Goal: Task Accomplishment & Management: Manage account settings

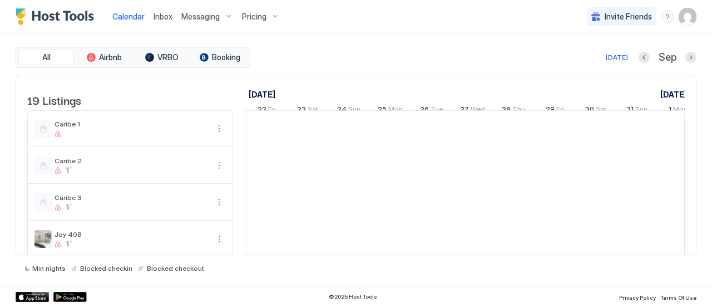
scroll to position [0, 618]
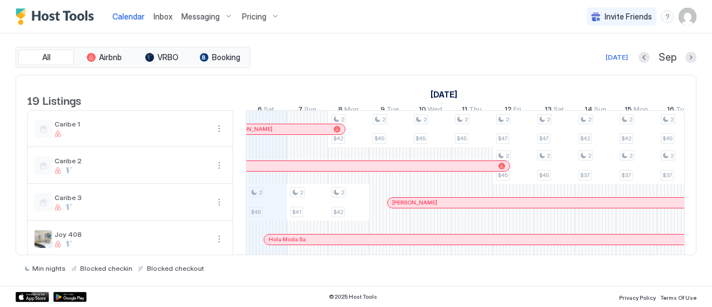
click at [189, 18] on span "Messaging" at bounding box center [200, 17] width 38 height 10
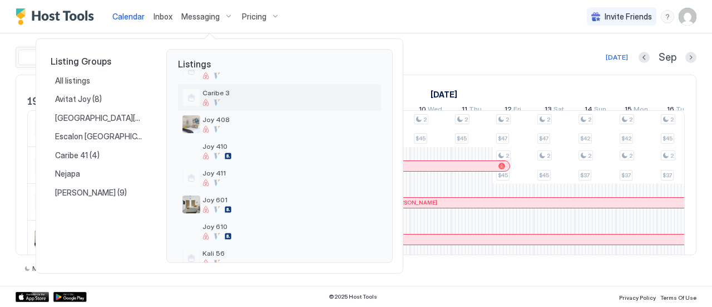
scroll to position [98, 0]
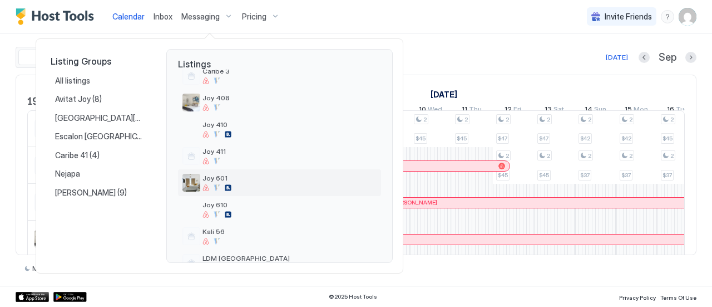
click at [227, 179] on span "Joy 601" at bounding box center [290, 178] width 174 height 8
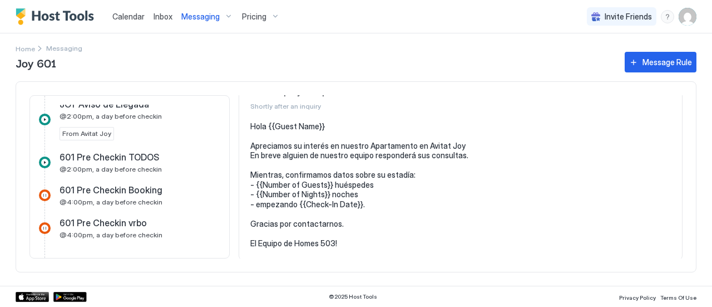
scroll to position [352, 0]
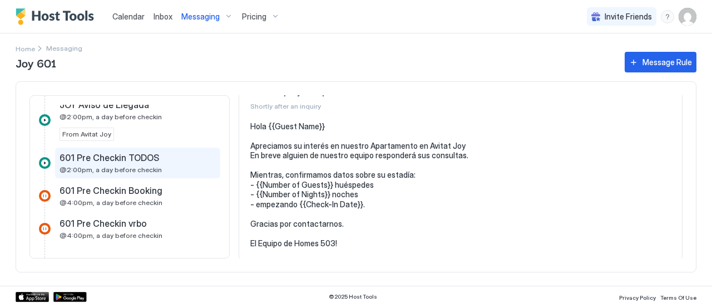
click at [140, 165] on span "@2:00pm, a day before checkin" at bounding box center [111, 169] width 102 height 8
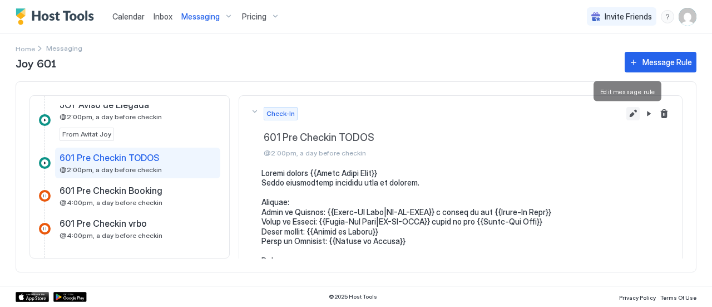
click at [627, 107] on button "Edit message rule" at bounding box center [633, 113] width 13 height 13
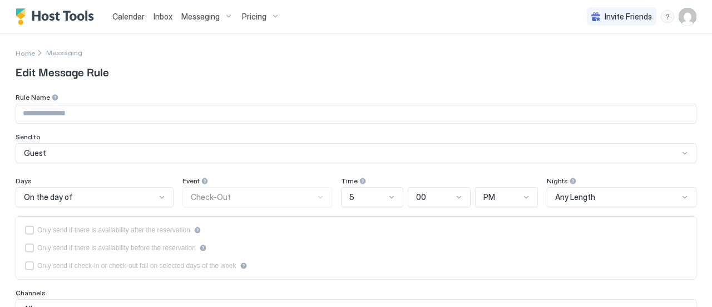
type input "**********"
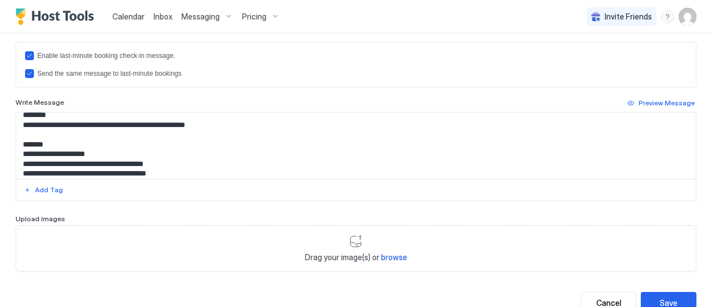
scroll to position [220, 0]
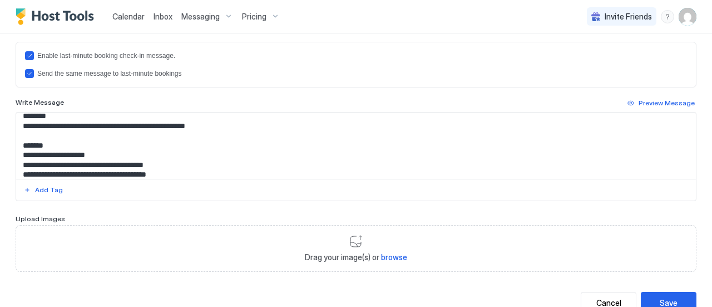
click at [134, 164] on textarea "Input Field" at bounding box center [352, 145] width 672 height 66
type textarea "**********"
click at [660, 298] on div "Save" at bounding box center [669, 303] width 18 height 12
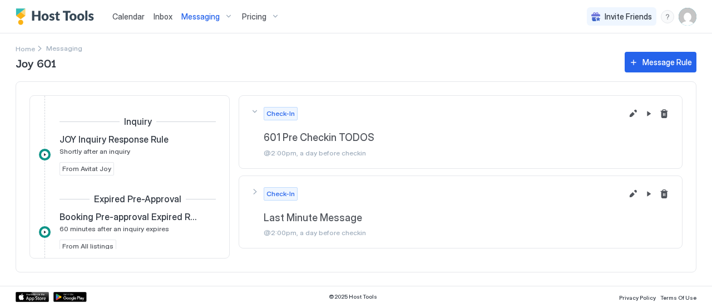
scroll to position [336, 0]
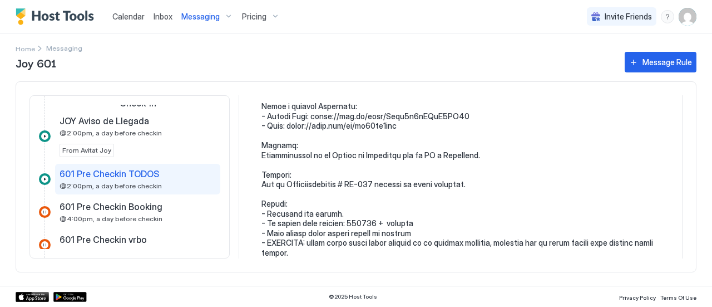
scroll to position [213, 0]
